Goal: Transaction & Acquisition: Purchase product/service

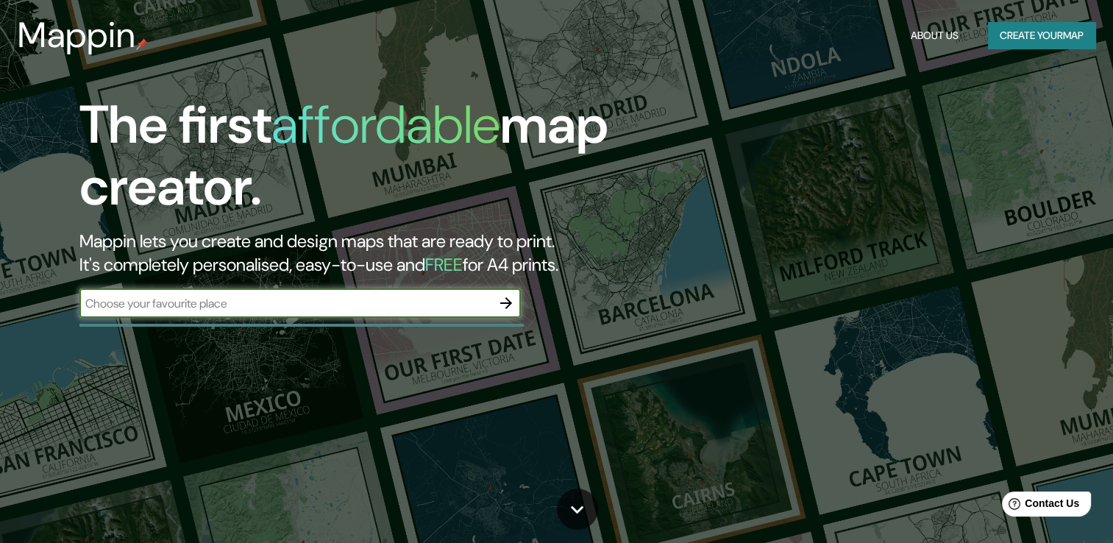
click at [459, 308] on input "text" at bounding box center [285, 303] width 412 height 17
type input "[PERSON_NAME]"
click at [506, 305] on icon "button" at bounding box center [506, 303] width 18 height 18
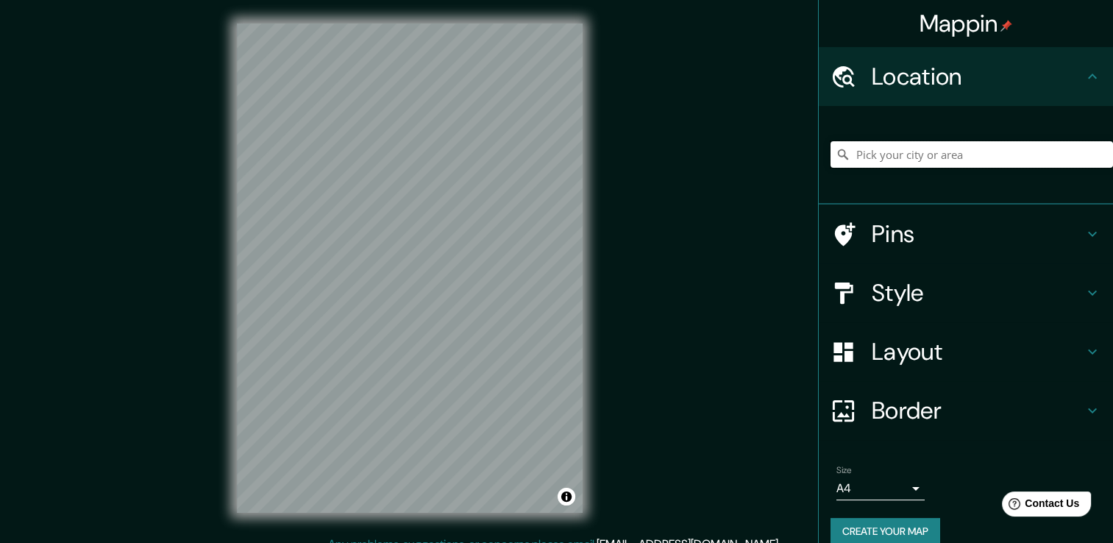
click at [939, 163] on input "Pick your city or area" at bounding box center [972, 154] width 283 height 26
type input "[PERSON_NAME], [GEOGRAPHIC_DATA], [GEOGRAPHIC_DATA]"
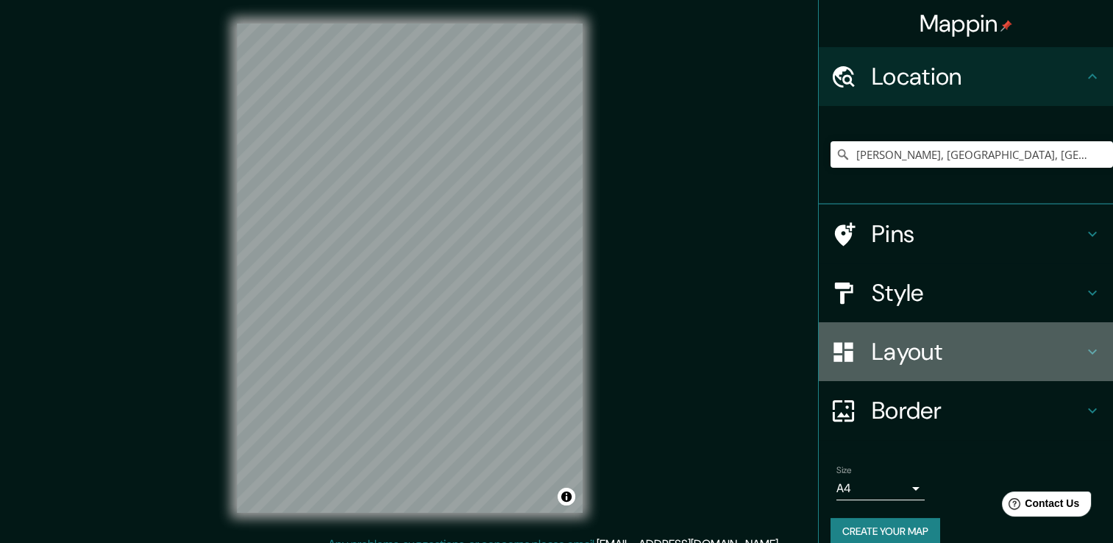
click at [920, 354] on h4 "Layout" at bounding box center [978, 351] width 212 height 29
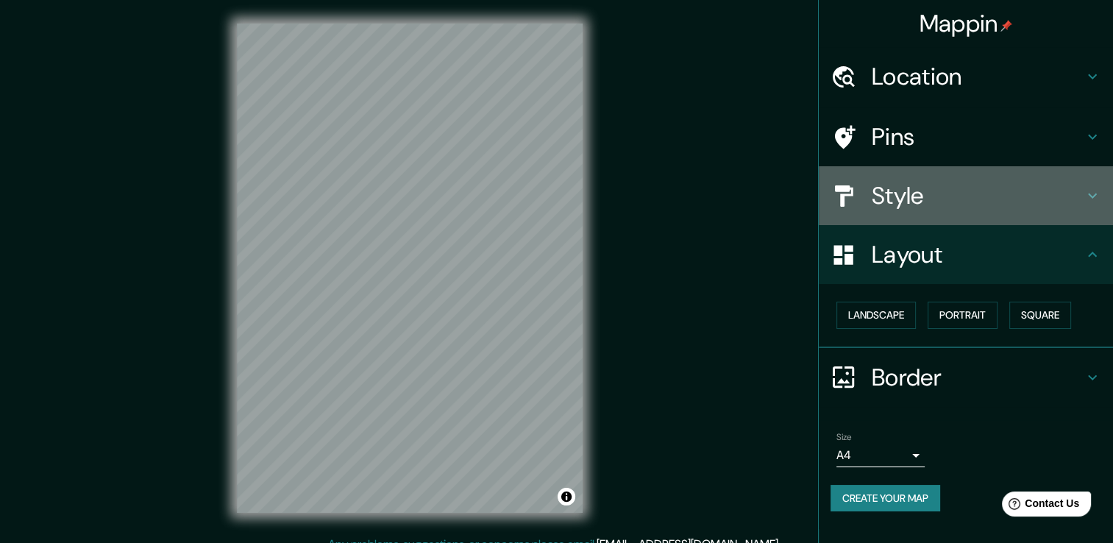
click at [918, 185] on h4 "Style" at bounding box center [978, 195] width 212 height 29
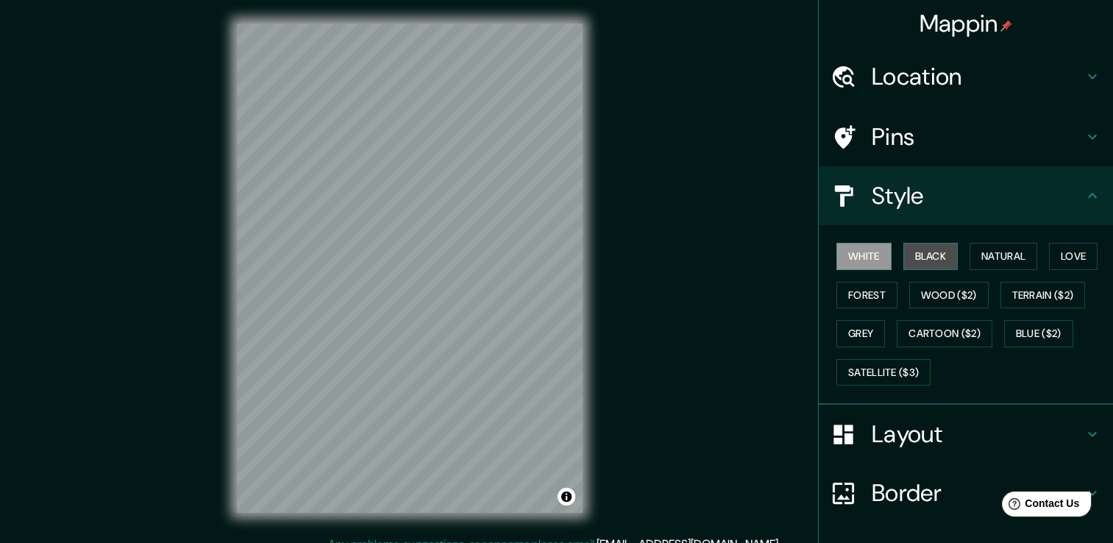
click at [924, 255] on button "Black" at bounding box center [931, 256] width 55 height 27
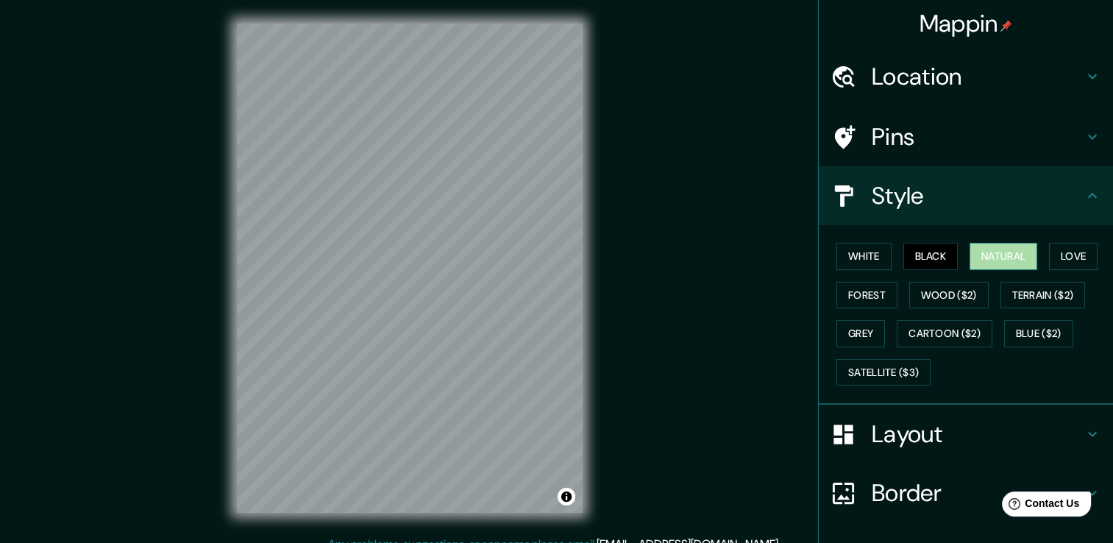
click at [989, 254] on button "Natural" at bounding box center [1004, 256] width 68 height 27
click at [949, 299] on button "Wood ($2)" at bounding box center [949, 295] width 79 height 27
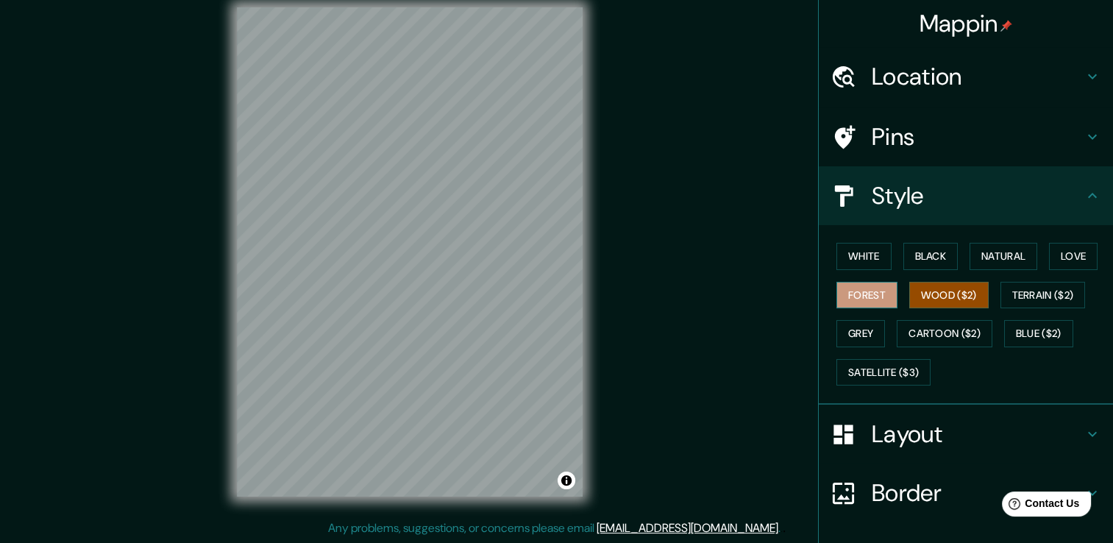
click at [855, 296] on button "Forest" at bounding box center [867, 295] width 61 height 27
click at [942, 299] on button "Wood ($2)" at bounding box center [949, 295] width 79 height 27
click at [1016, 296] on button "Terrain ($2)" at bounding box center [1043, 295] width 85 height 27
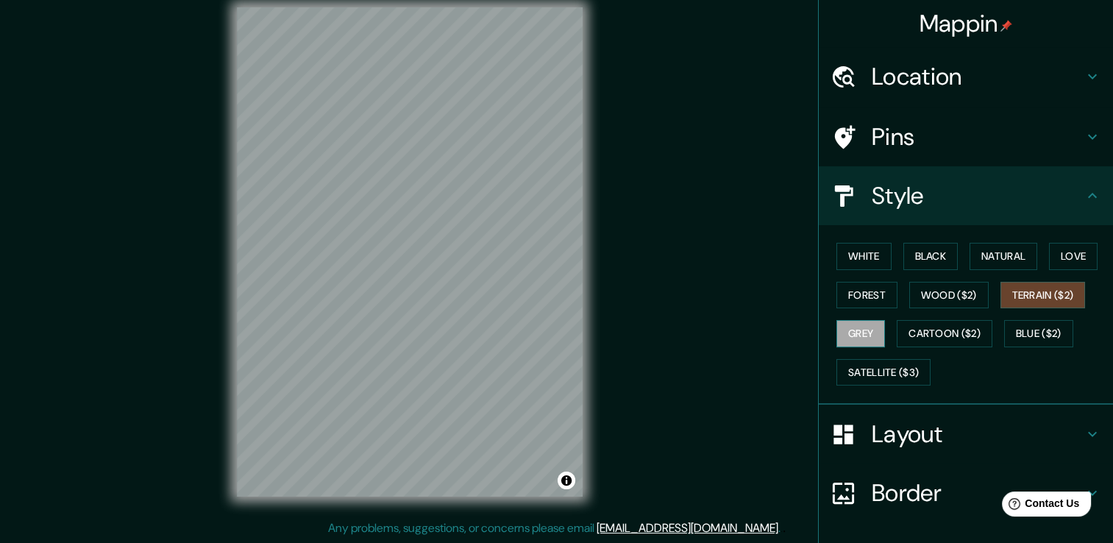
click at [859, 335] on button "Grey" at bounding box center [861, 333] width 49 height 27
click at [920, 336] on button "Cartoon ($2)" at bounding box center [945, 333] width 96 height 27
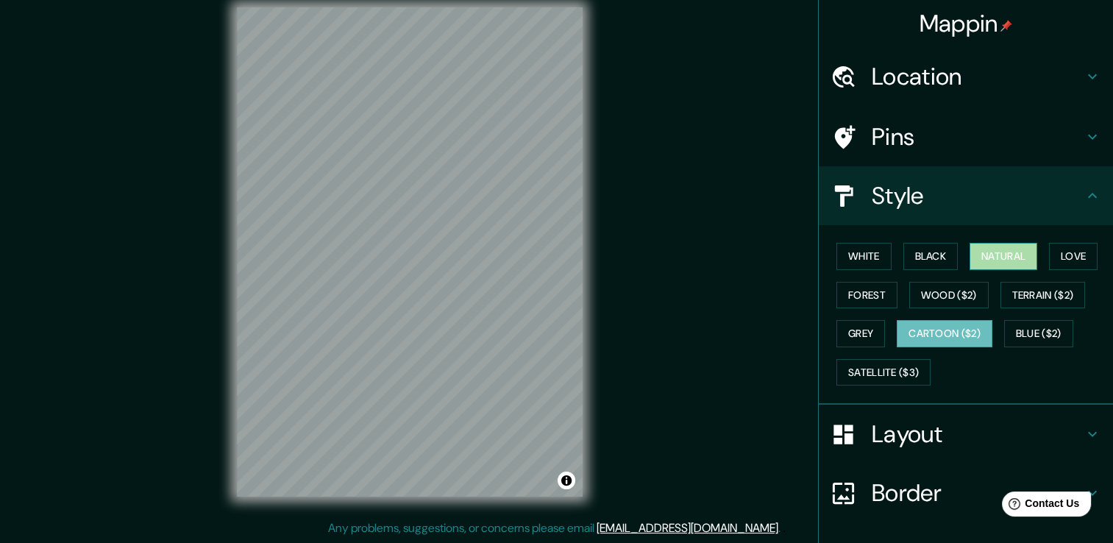
click at [990, 258] on button "Natural" at bounding box center [1004, 256] width 68 height 27
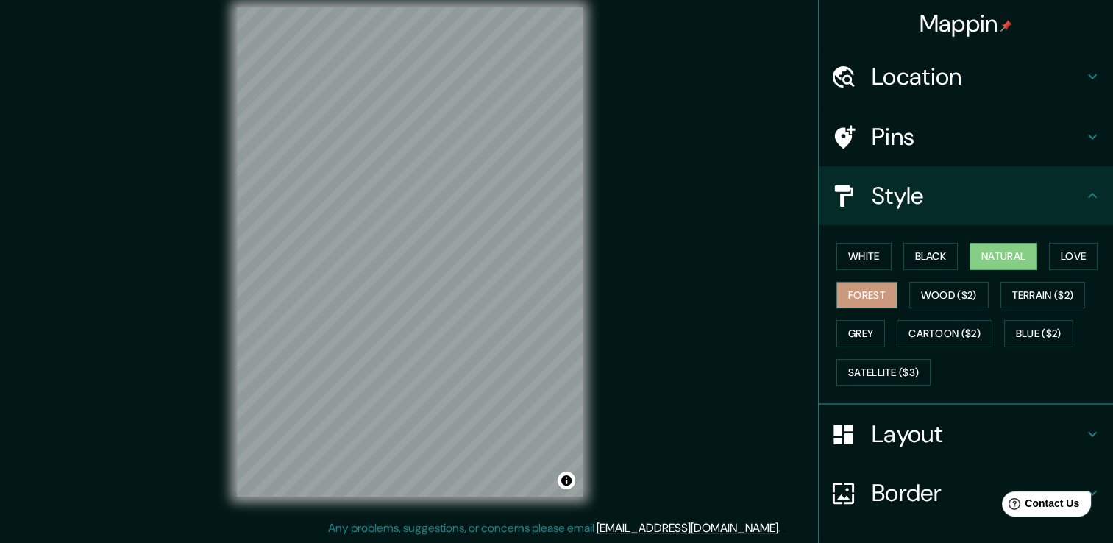
click at [851, 295] on button "Forest" at bounding box center [867, 295] width 61 height 27
click at [942, 297] on button "Wood ($2)" at bounding box center [949, 295] width 79 height 27
